Goal: Transaction & Acquisition: Purchase product/service

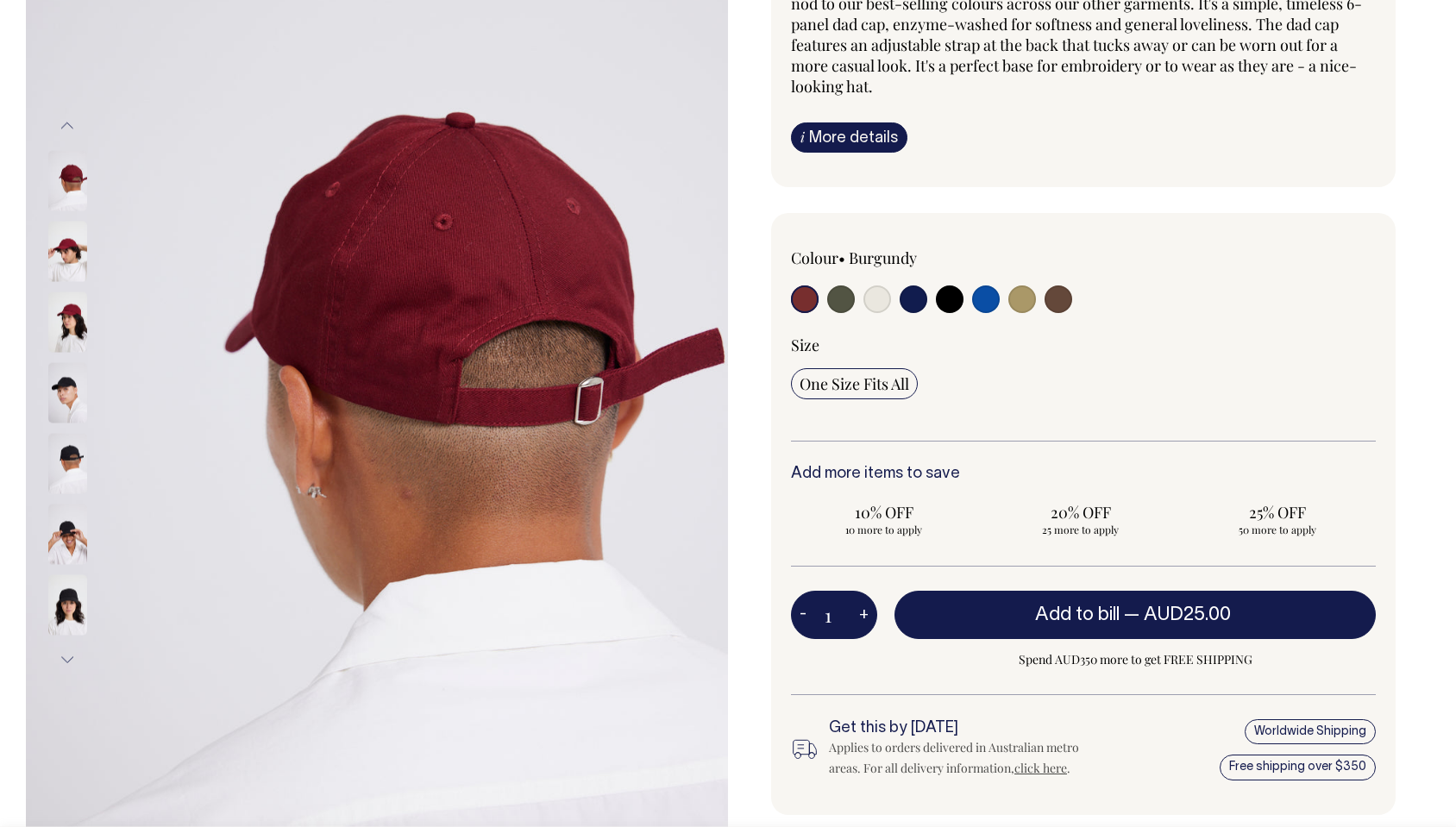
scroll to position [250, 0]
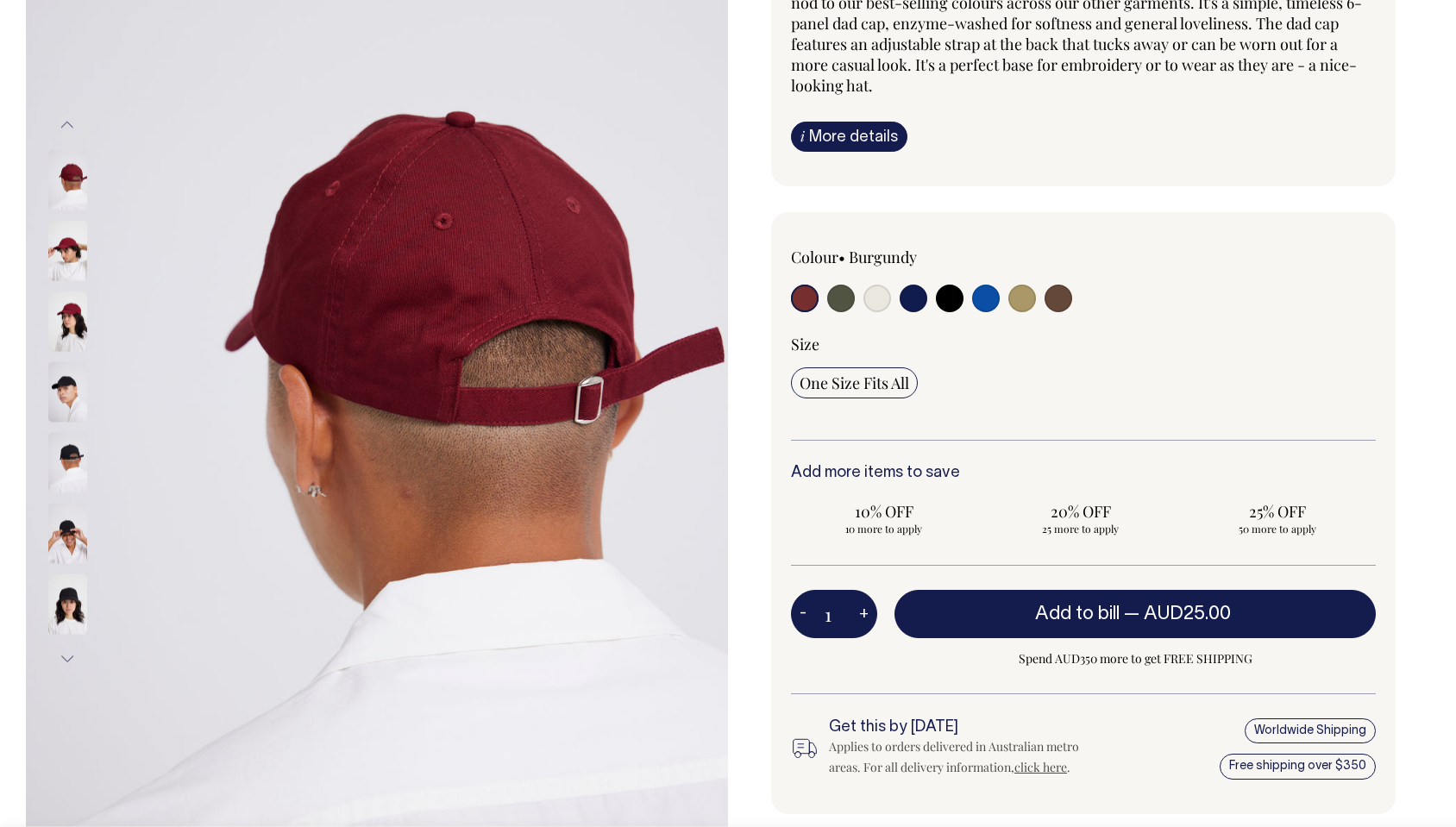
click at [1010, 289] on input "radio" at bounding box center [1022, 298] width 28 height 28
radio input "true"
select select "Washed Khaki"
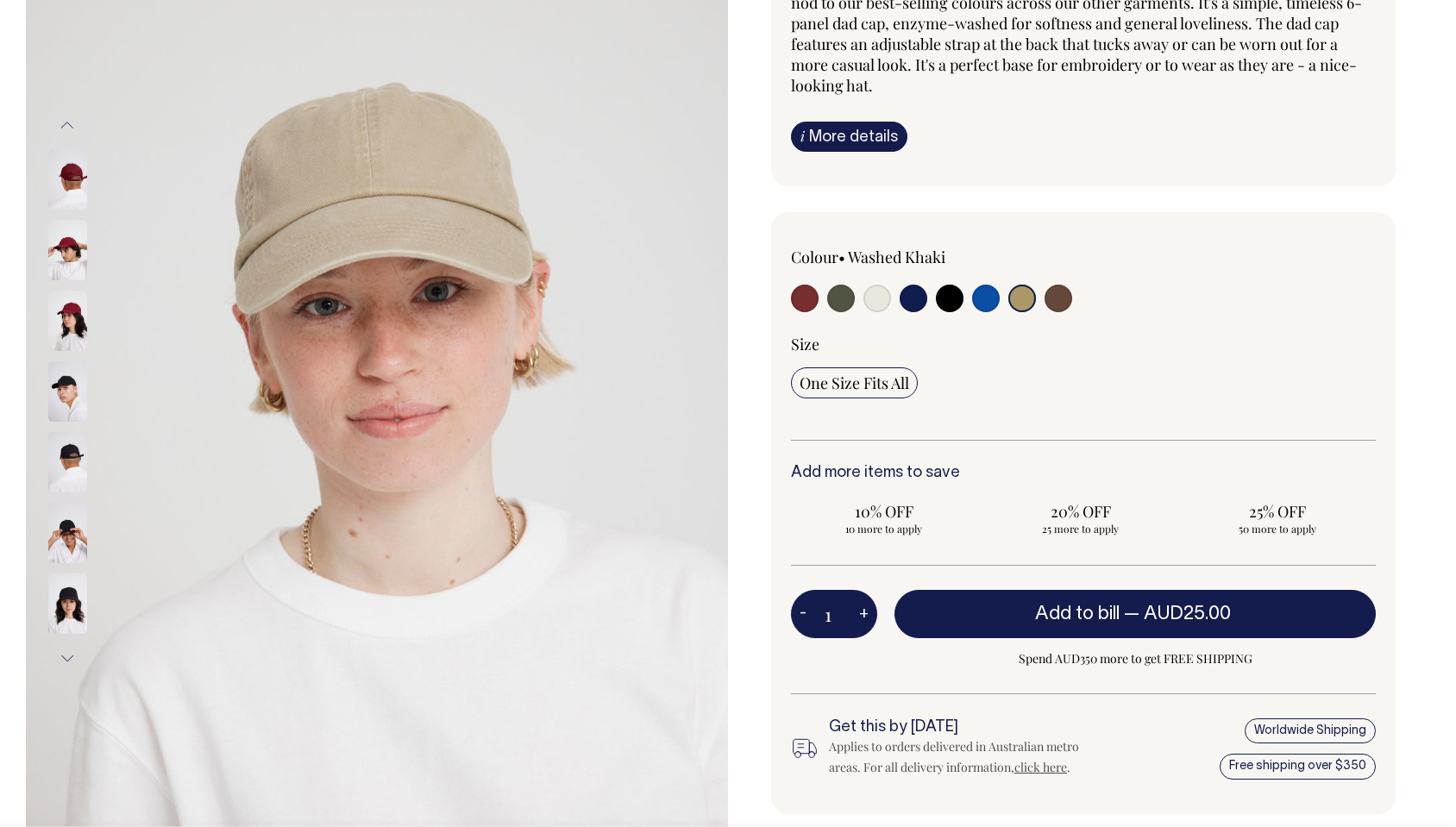
click at [1013, 294] on input "radio" at bounding box center [1022, 298] width 28 height 28
click at [68, 123] on button "Previous" at bounding box center [67, 125] width 26 height 38
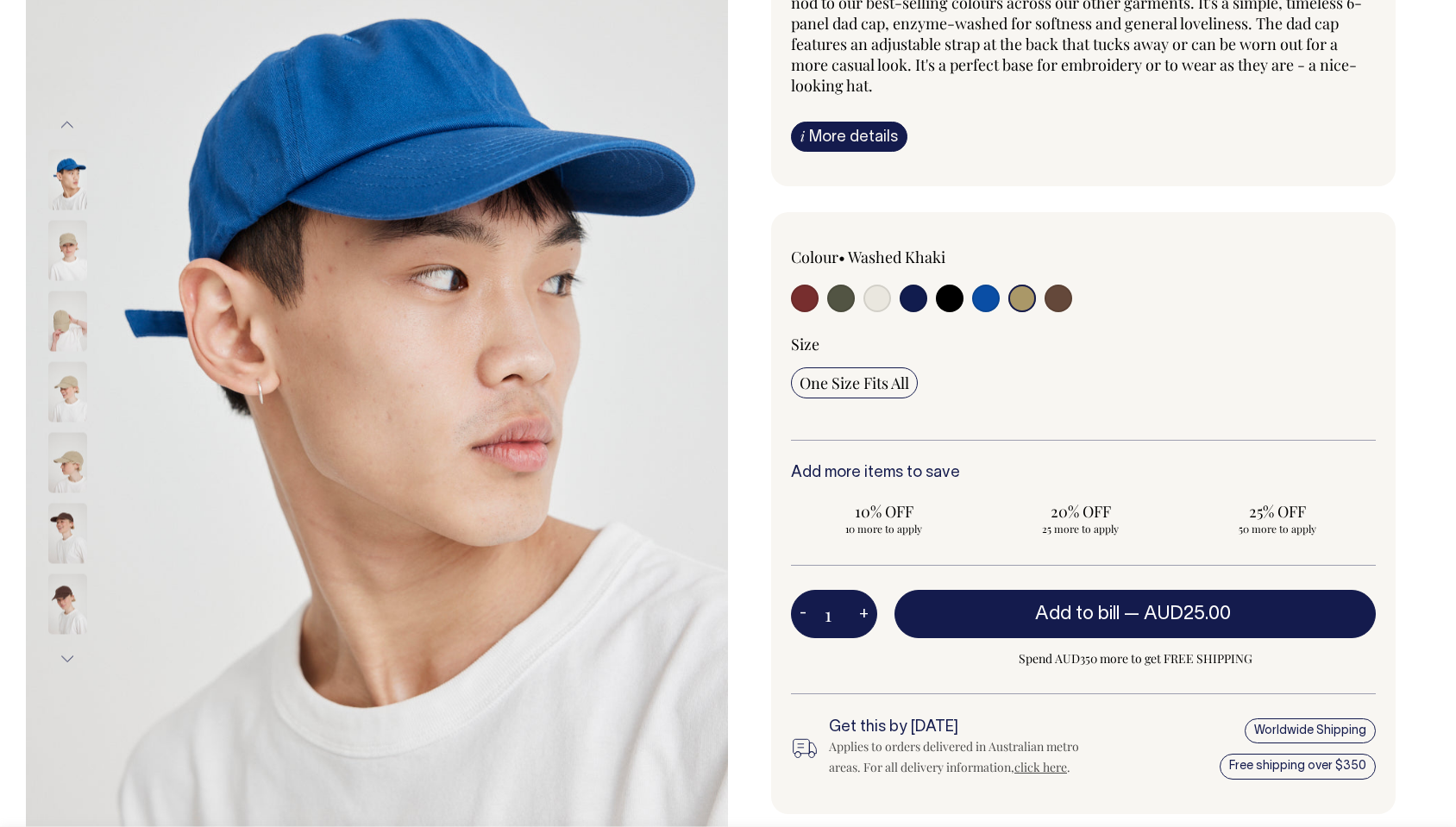
click at [65, 656] on button "Next" at bounding box center [67, 659] width 26 height 38
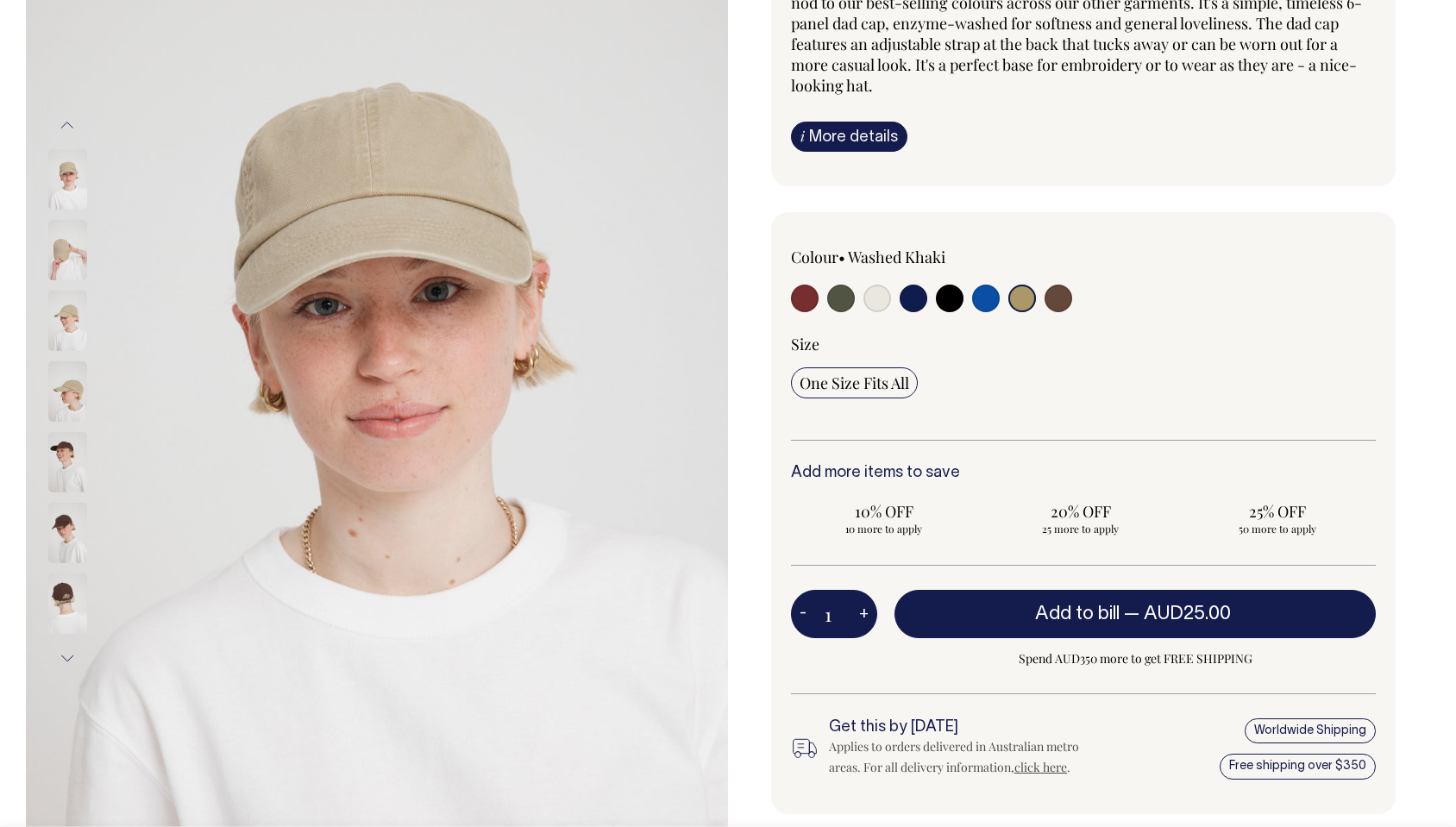
click at [76, 401] on img at bounding box center [67, 391] width 38 height 60
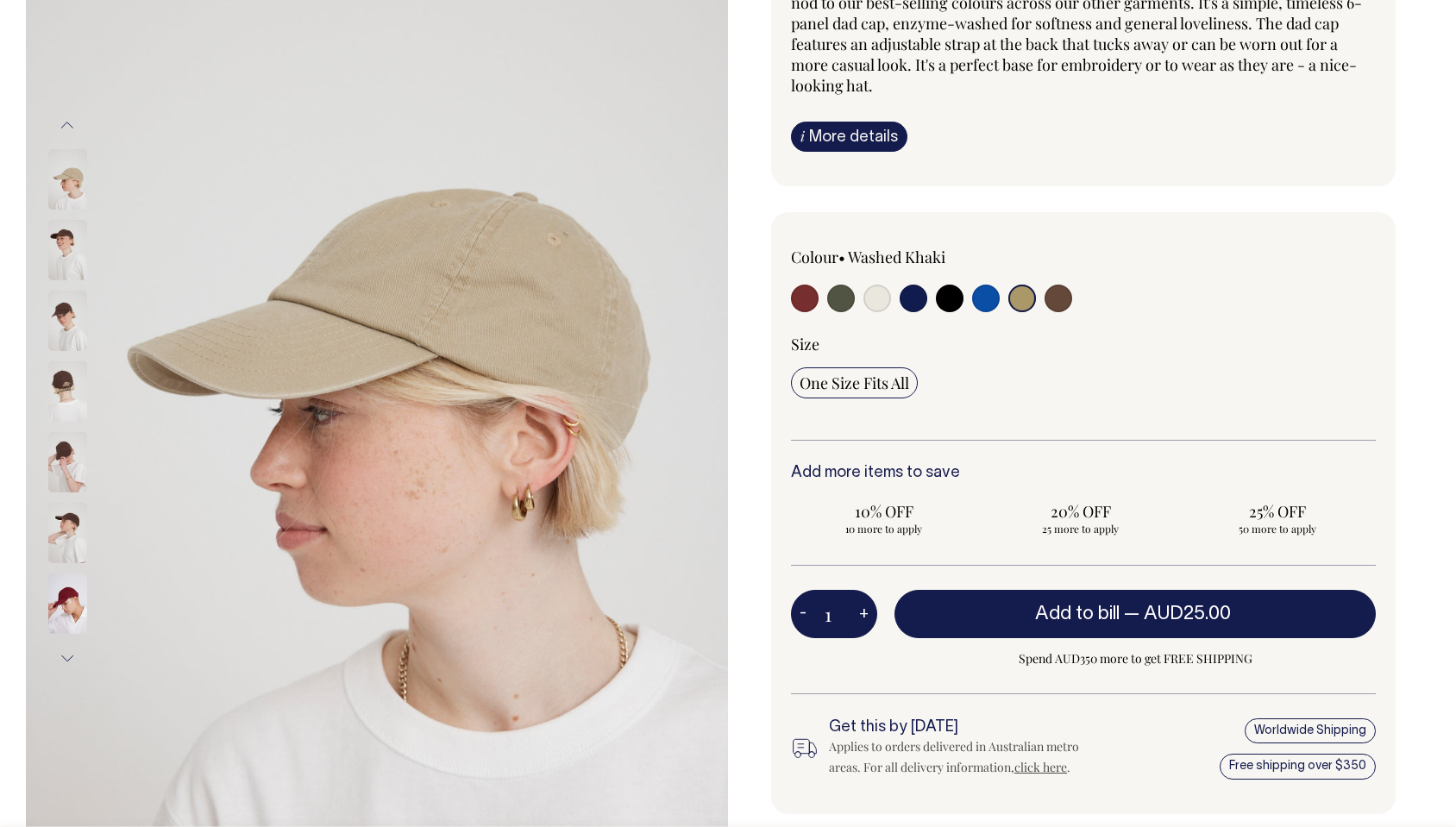
click at [60, 331] on img at bounding box center [67, 321] width 38 height 60
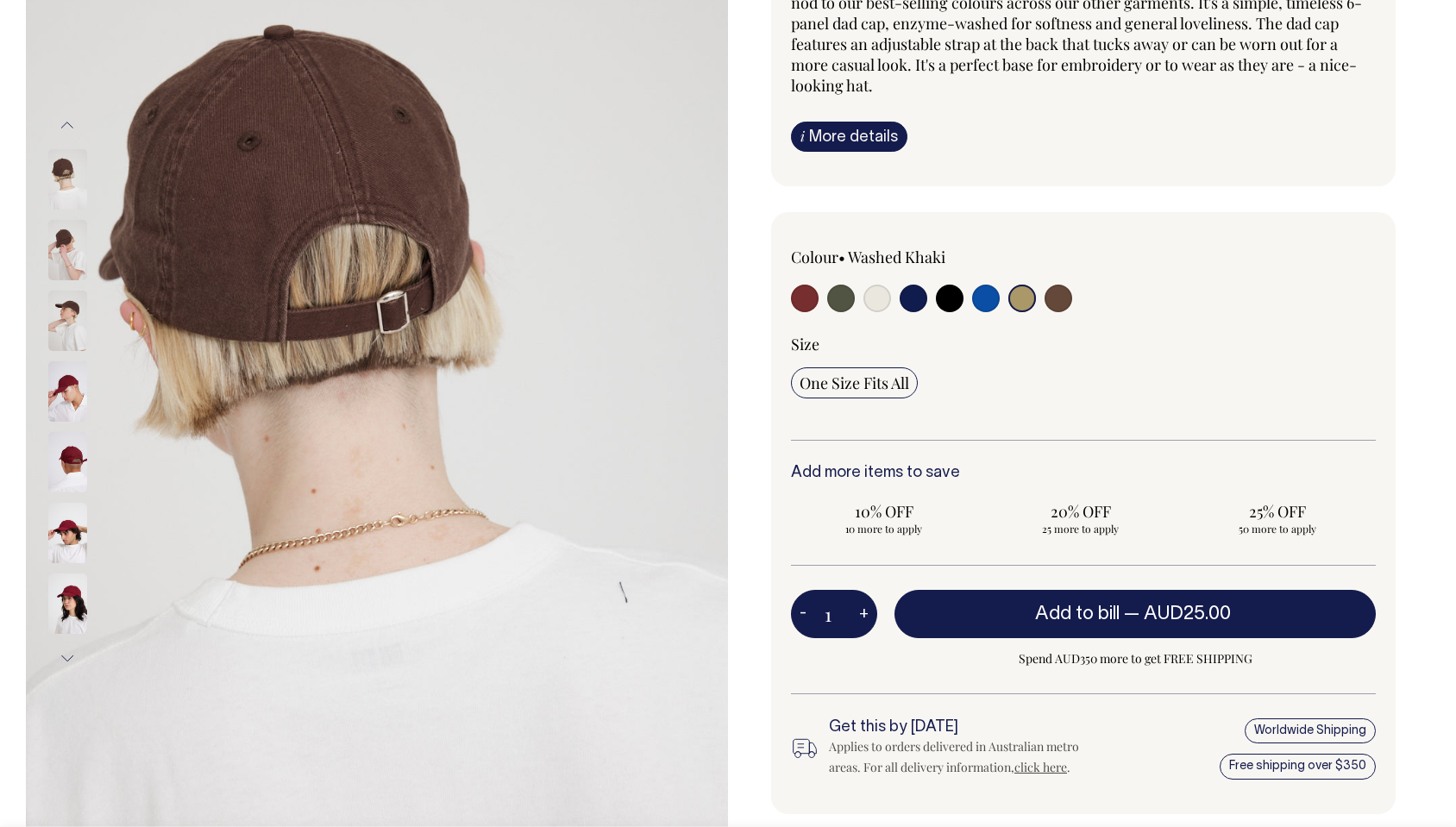
click at [874, 296] on input "radio" at bounding box center [877, 298] width 28 height 28
radio input "true"
select select "Natural"
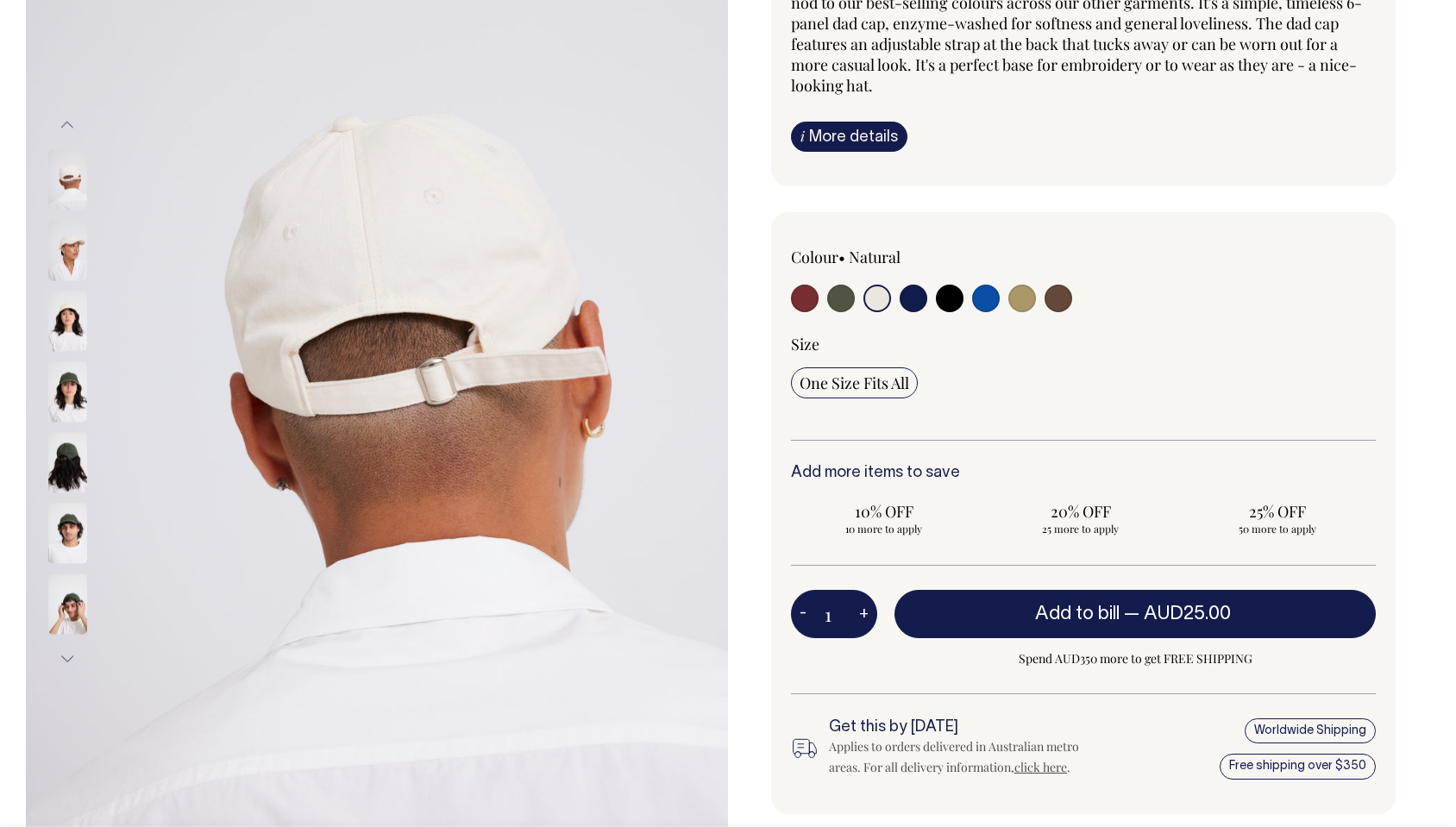
click at [61, 182] on img at bounding box center [67, 180] width 38 height 60
